Goal: Task Accomplishment & Management: Use online tool/utility

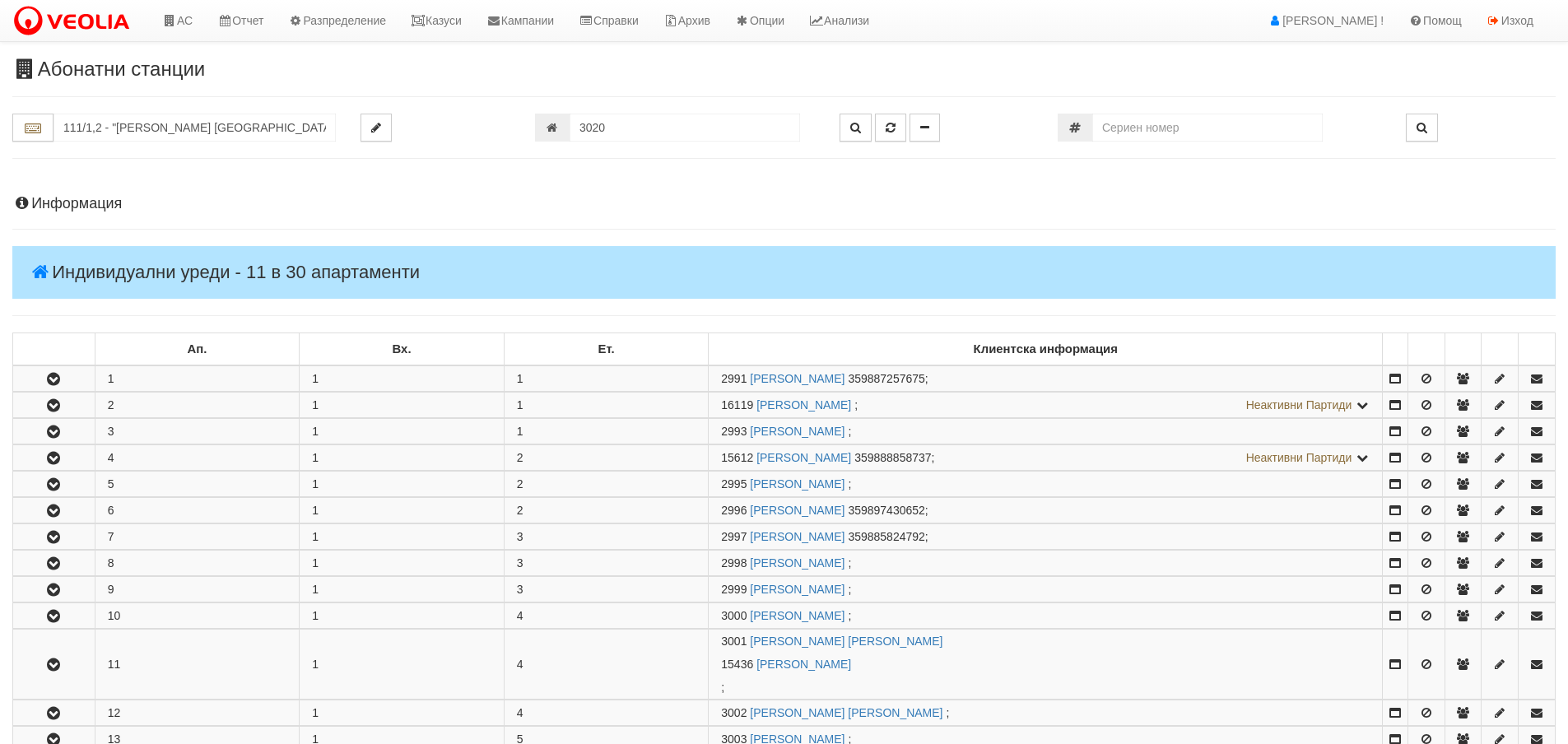
scroll to position [857, 0]
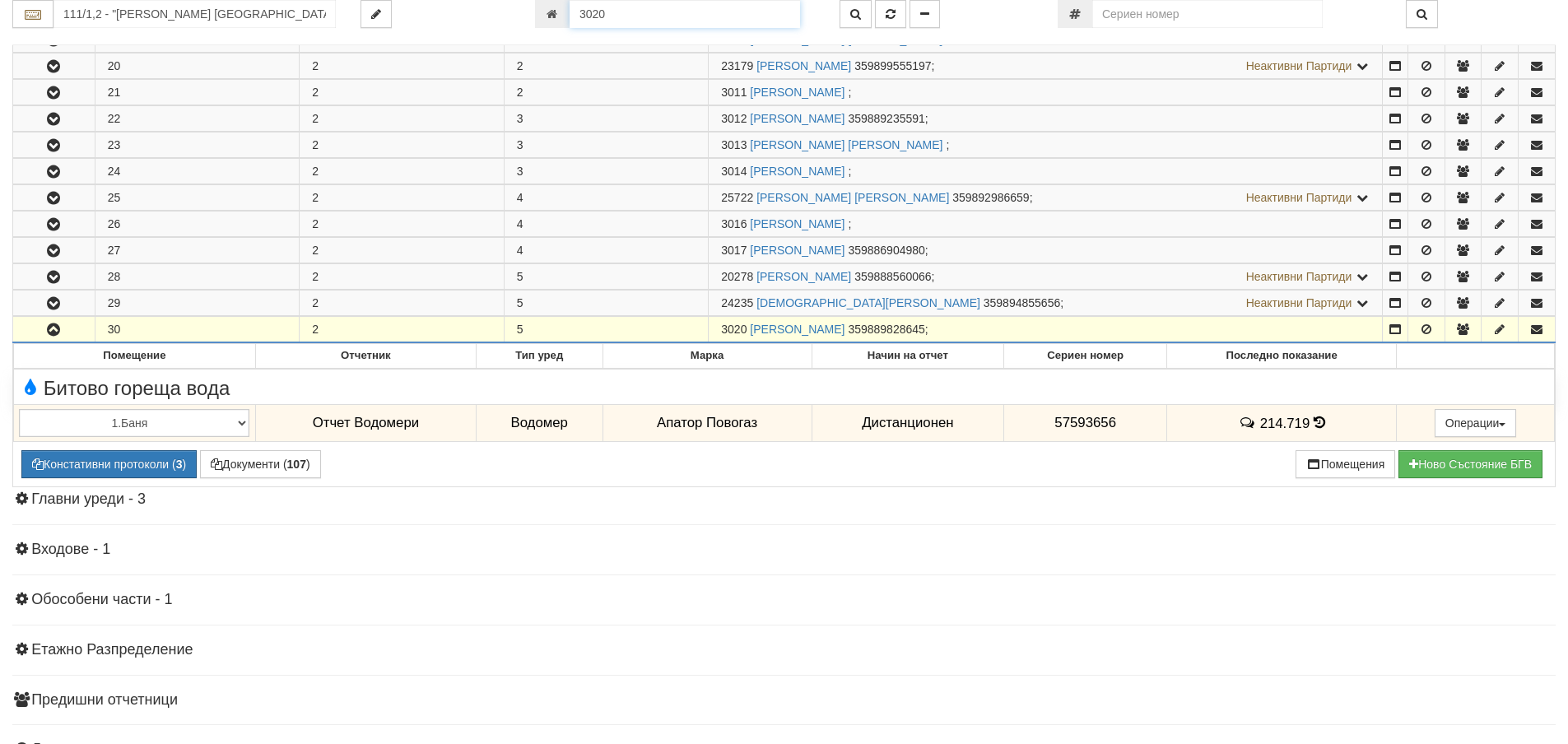
click at [653, 20] on input "3020" at bounding box center [685, 14] width 230 height 28
type input "17998"
type input "082/1 - "ВЕОЛИЯ ЕНЕРДЖИ ВАРНА " ЕАД"
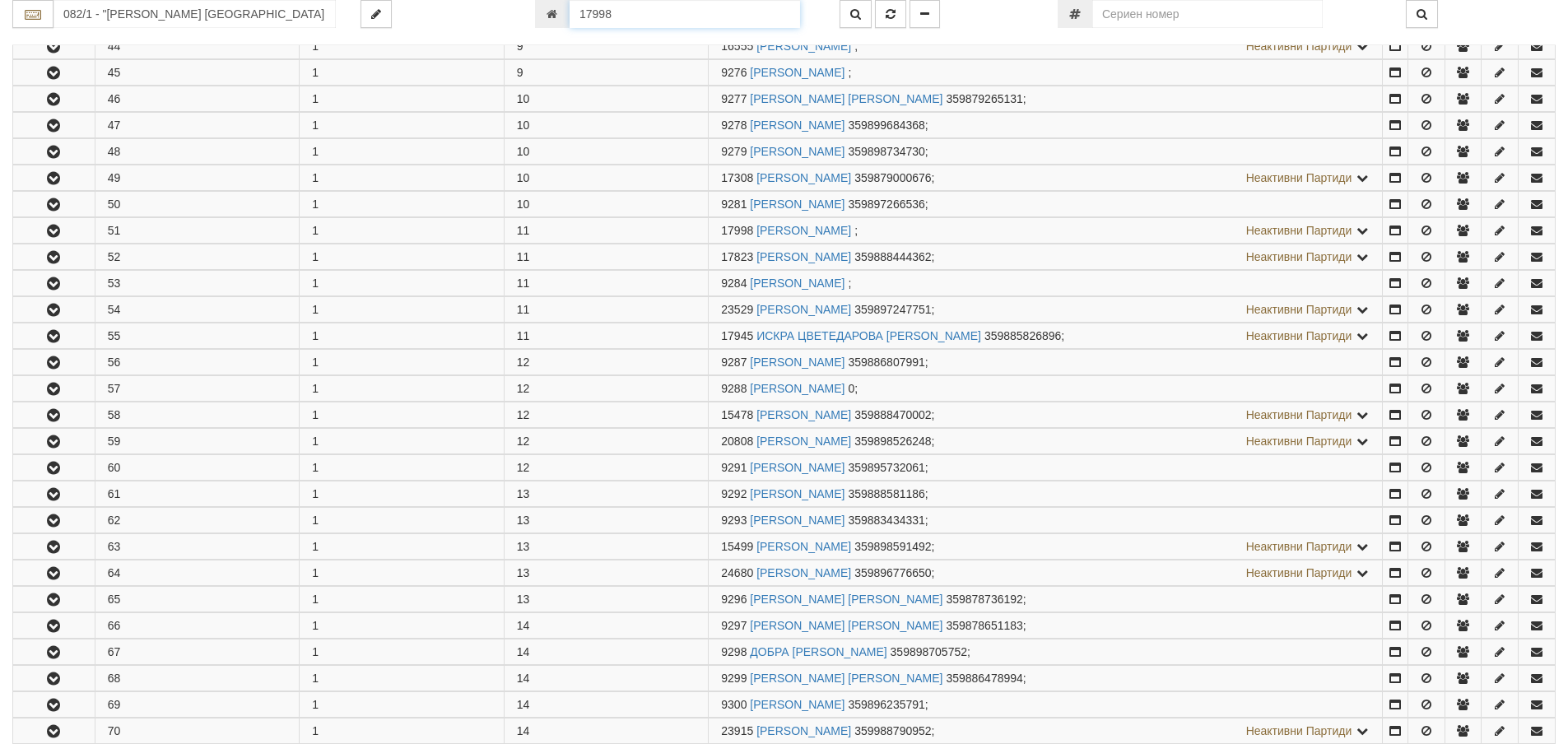
scroll to position [1641, 0]
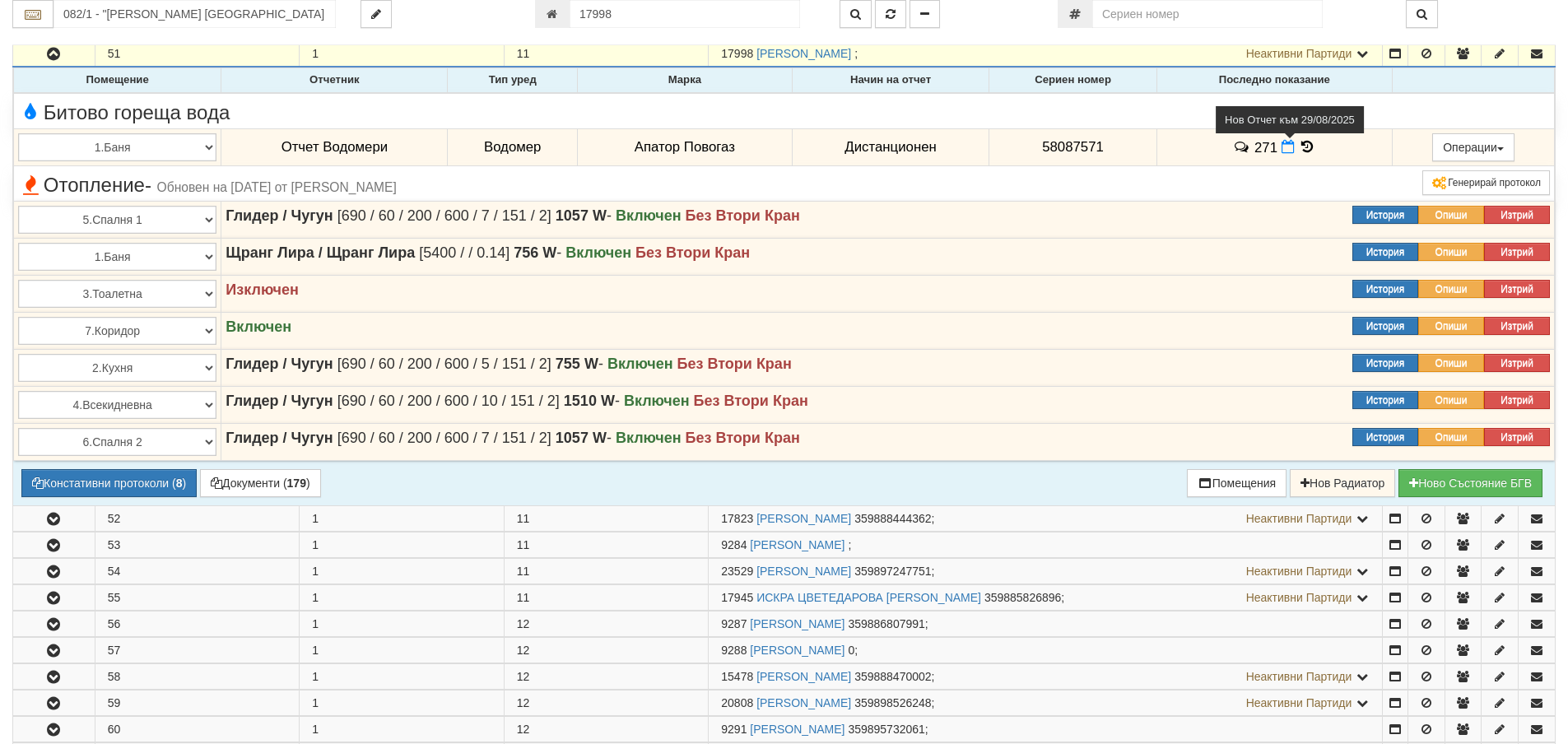
click at [1283, 150] on icon at bounding box center [1288, 146] width 13 height 14
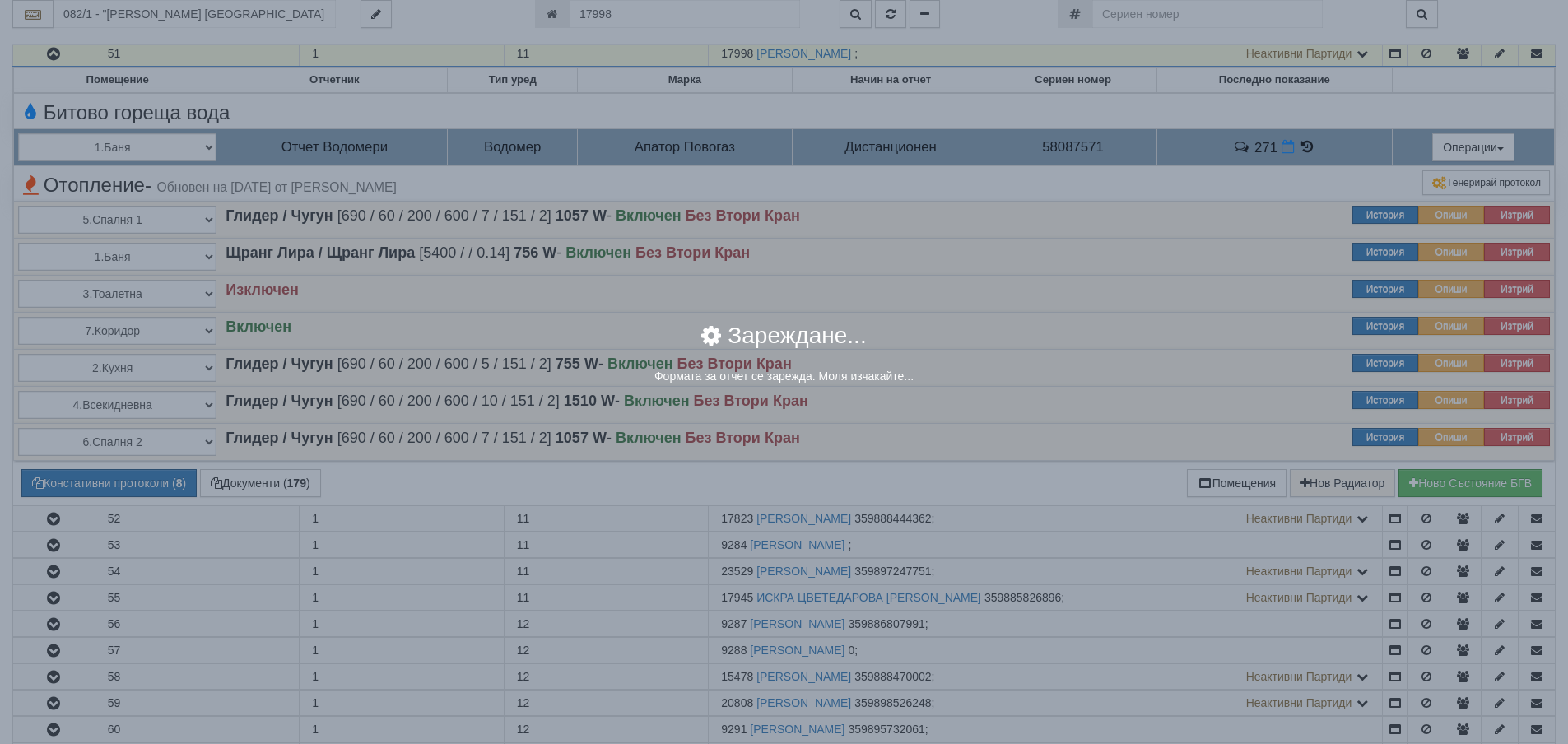
select select "8ac75930-9bfd-e511-80be-8d5a1dced85a"
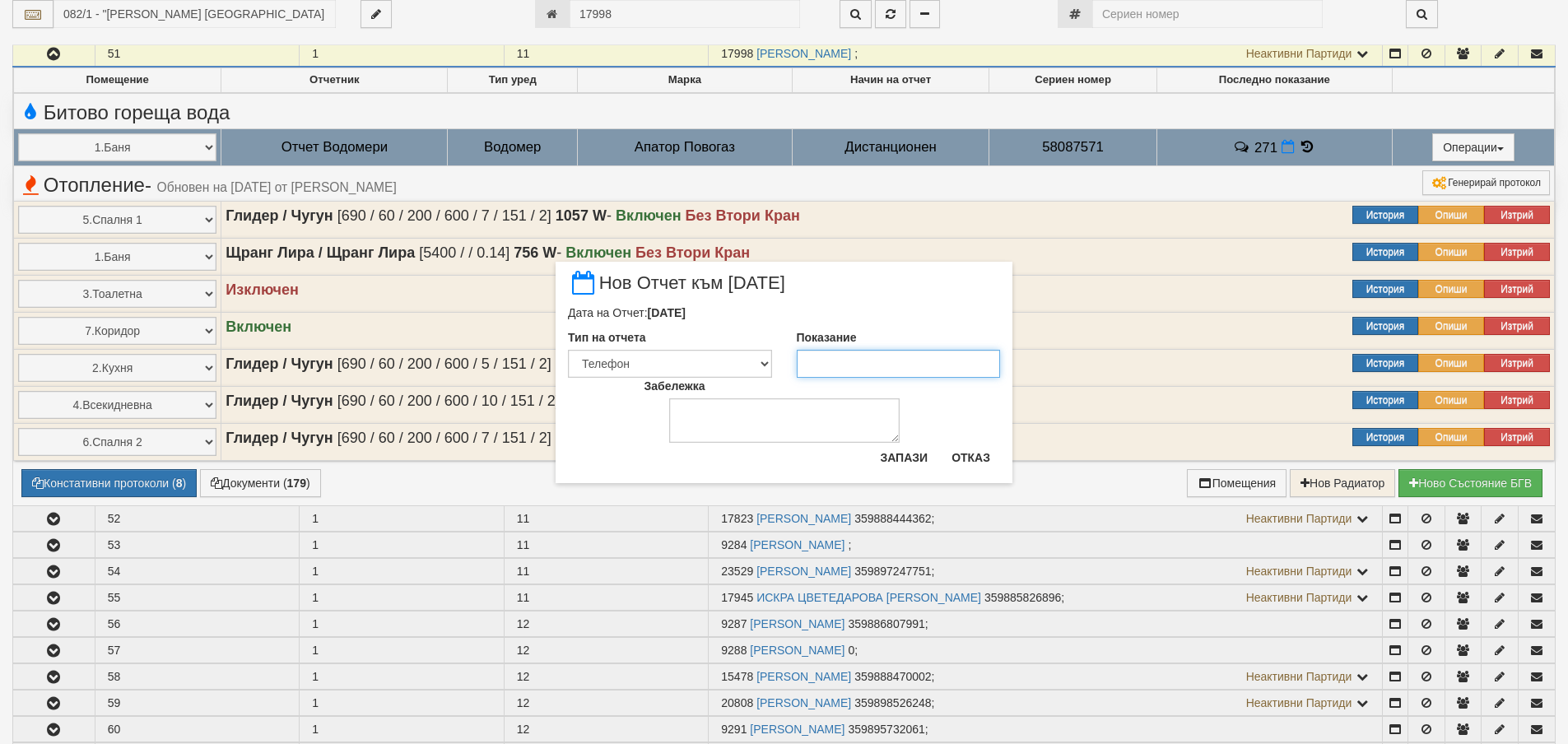
click at [884, 376] on input "Показание" at bounding box center [898, 363] width 204 height 28
type input "274"
click at [903, 465] on button "Запази" at bounding box center [904, 457] width 68 height 26
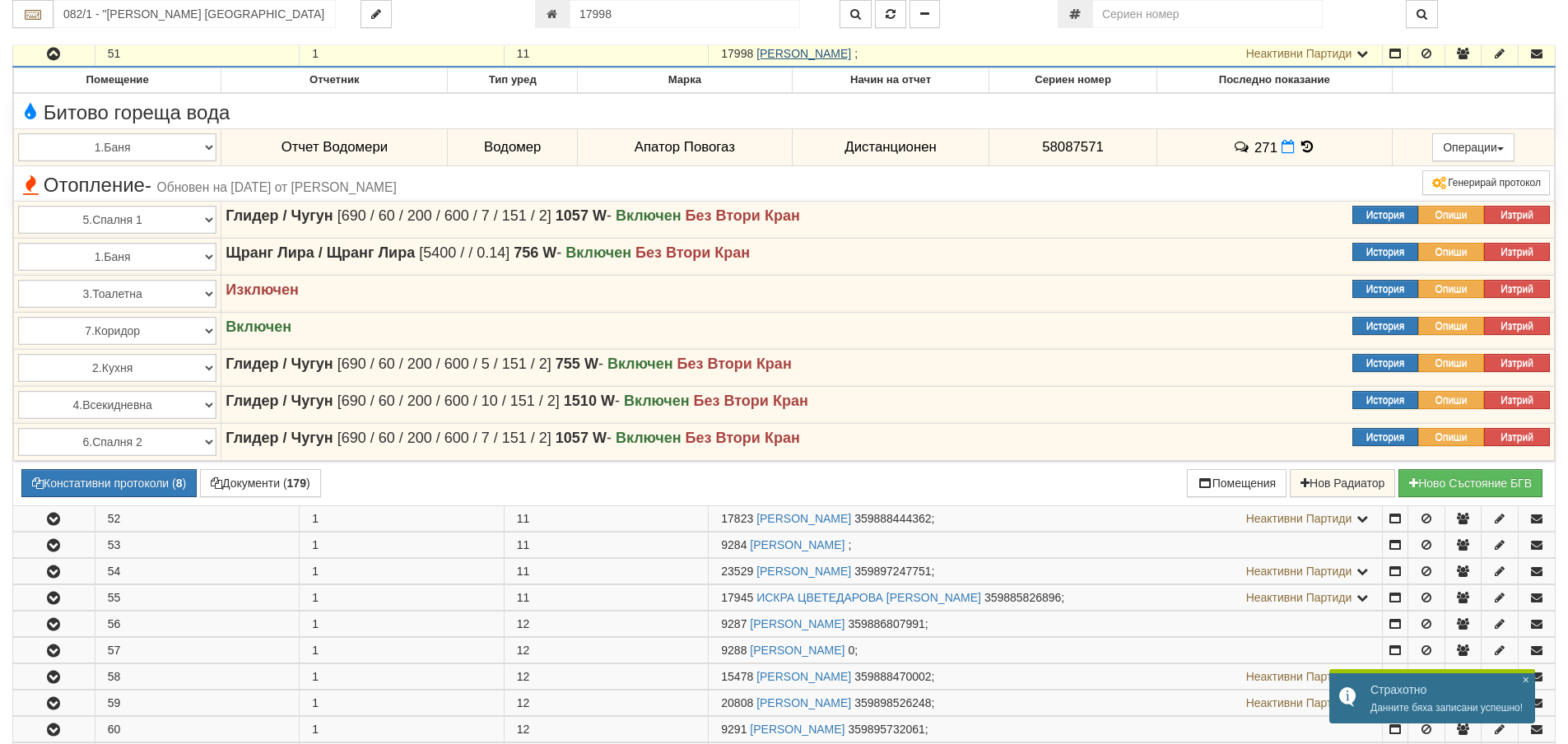
click at [818, 53] on link "СОНЯ МИХОВА МИХОВА" at bounding box center [804, 53] width 95 height 13
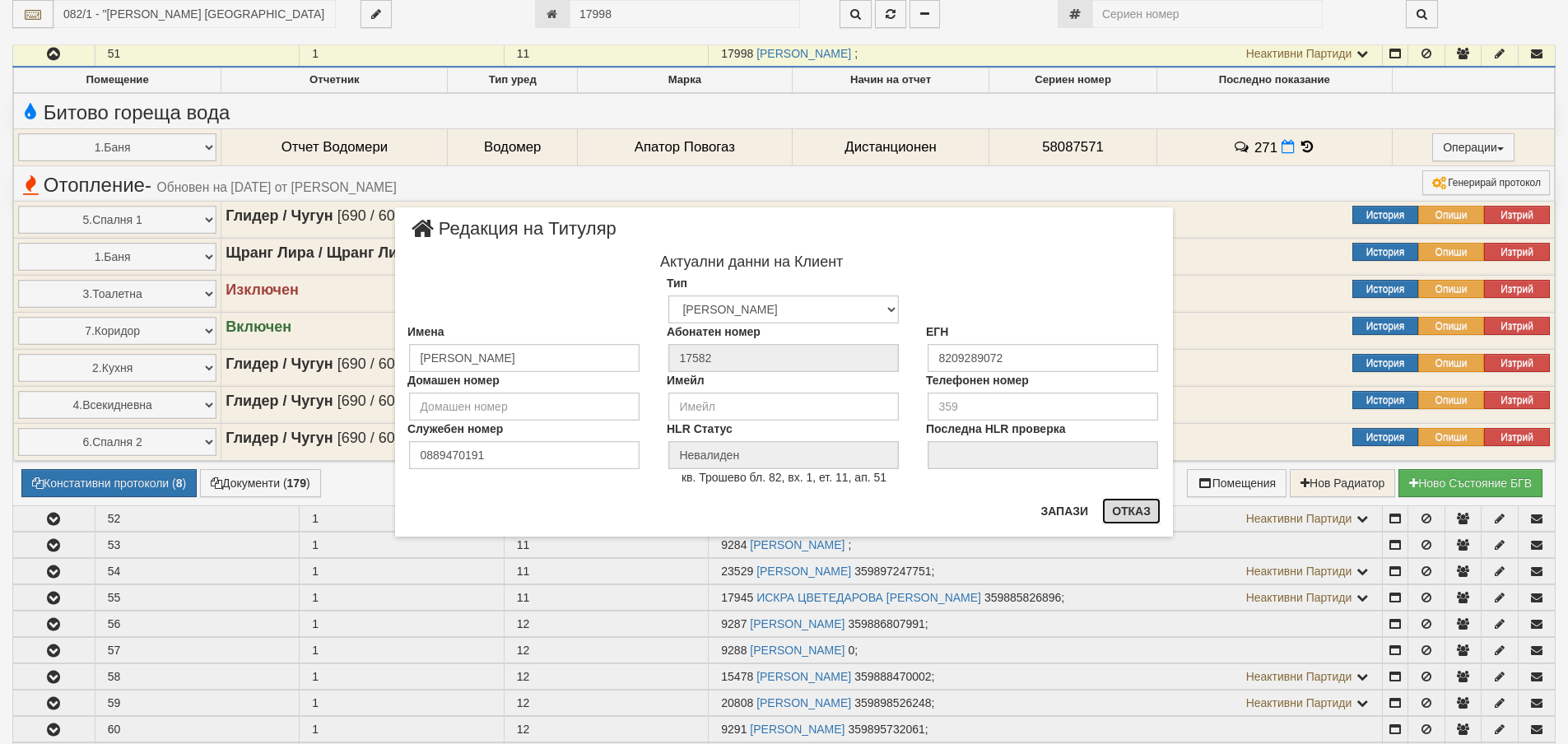
click at [1123, 510] on button "Отказ" at bounding box center [1131, 510] width 58 height 26
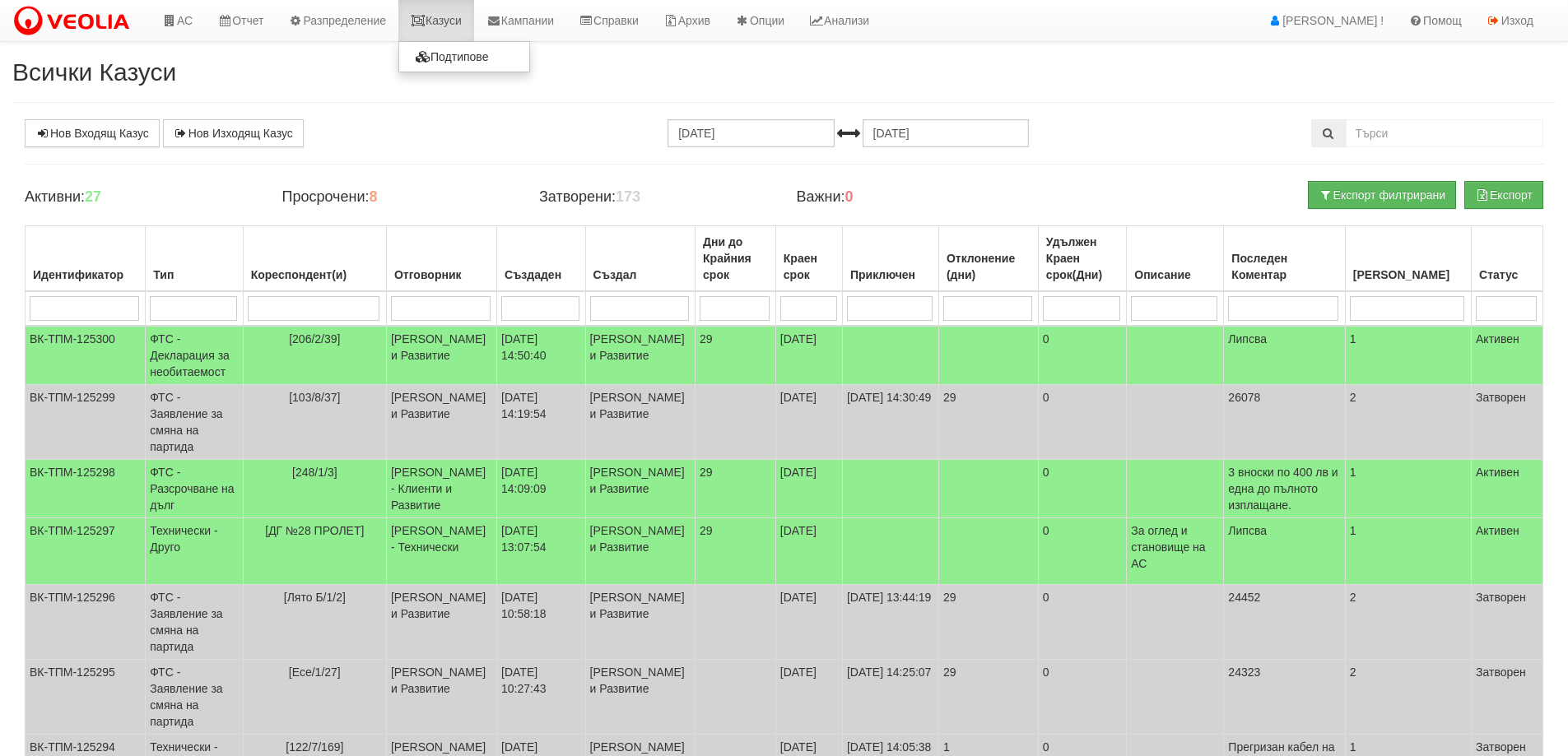
click at [454, 14] on link "Казуси" at bounding box center [436, 20] width 76 height 41
